Goal: Check status

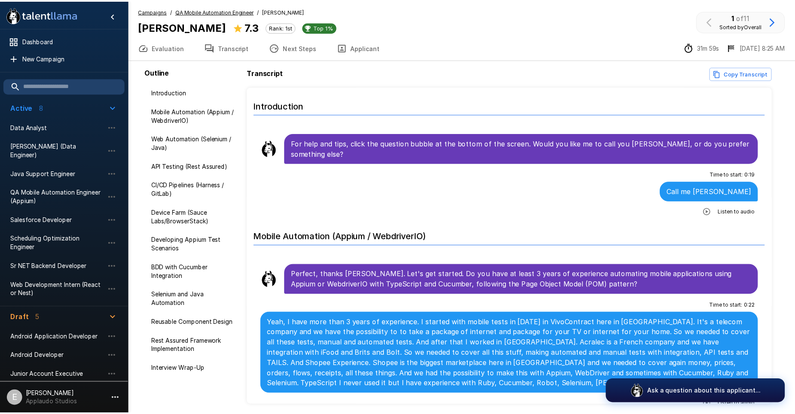
scroll to position [32, 0]
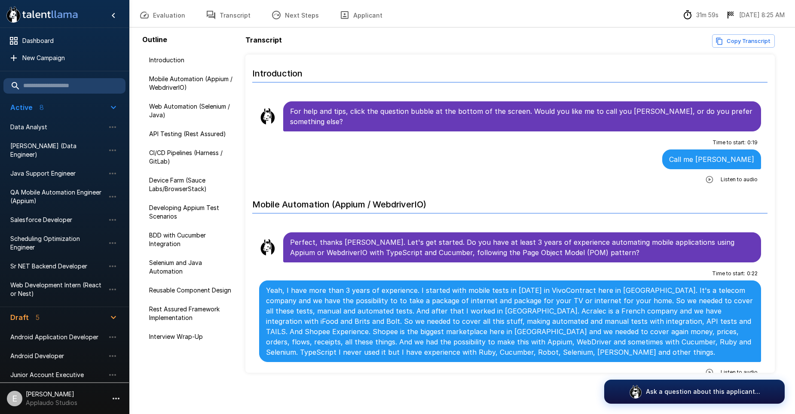
scroll to position [130, 0]
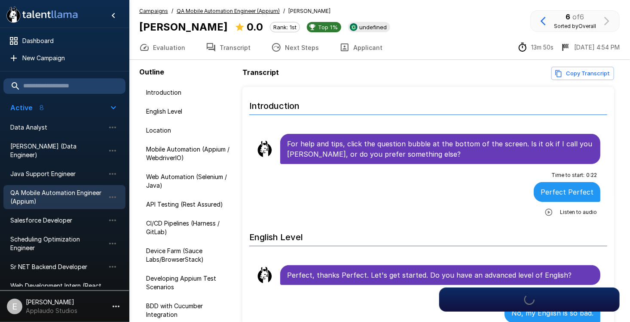
scroll to position [46, 0]
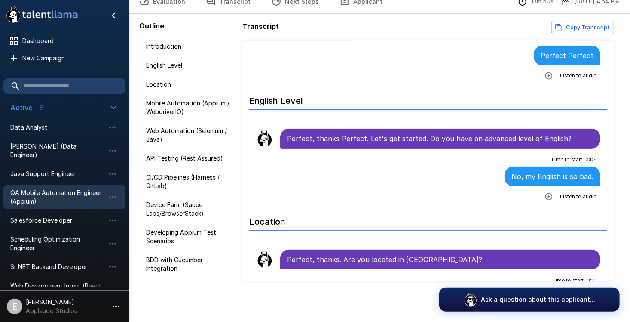
scroll to position [44, 0]
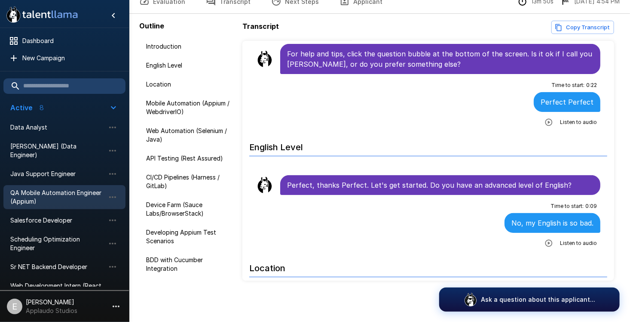
click at [58, 188] on span "QA Mobile Automation Engineer (Appium)" at bounding box center [57, 196] width 95 height 17
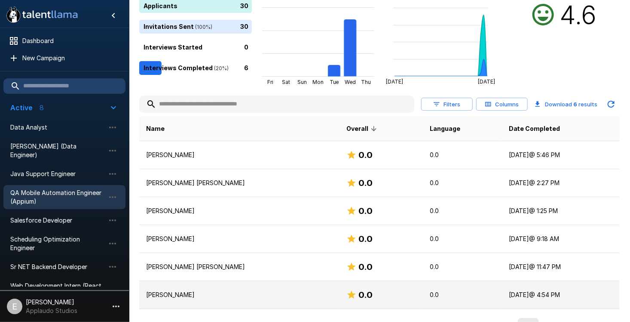
scroll to position [107, 0]
